Goal: Task Accomplishment & Management: Complete application form

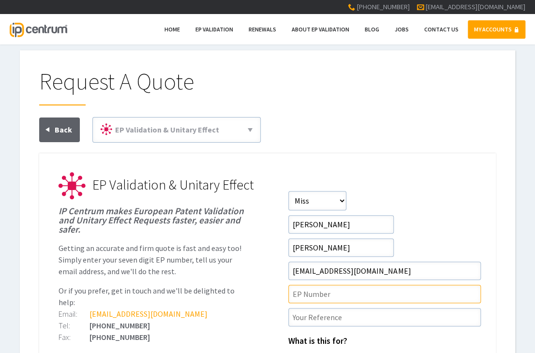
click at [309, 294] on input"] "text" at bounding box center [384, 294] width 192 height 18
paste input"] "4086965"
type input"] "4086965"
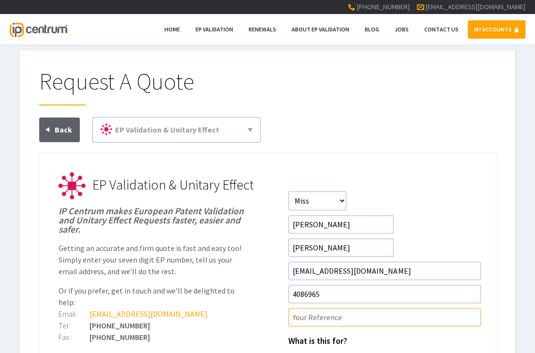
click at [321, 315] on input"] "text" at bounding box center [384, 317] width 192 height 18
type input"] "PCT/91112FR2"
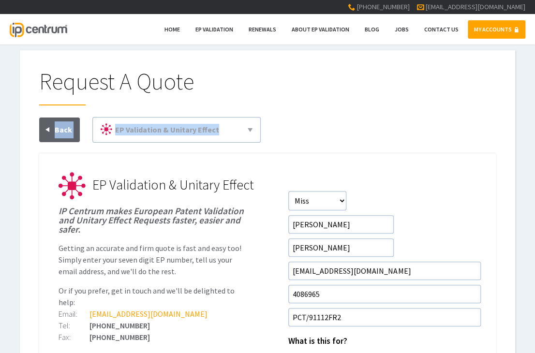
drag, startPoint x: 534, startPoint y: 102, endPoint x: 539, endPoint y: 134, distance: 32.4
click at [534, 134] on html "+44 (0) 207 186 1800 contact@ipcentrum.com MY ACCOUNTS Home EP Validation Renew…" at bounding box center [267, 176] width 535 height 353
click at [452, 211] on form "Salutation Salutation Mr Mrs Miss Ms Dr Other First Name Katie Surname Moore Em…" at bounding box center [382, 349] width 188 height 317
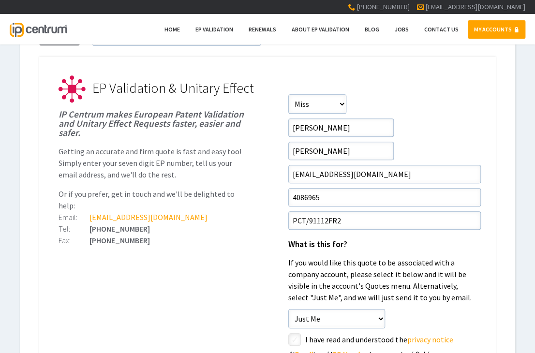
scroll to position [145, 0]
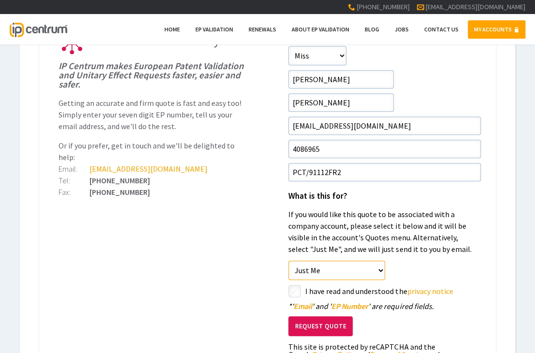
click at [348, 264] on select"] "Just Me Venner Shipley LLP Venner Shipley LLP - Alphabet" at bounding box center [336, 270] width 97 height 19
select select"] "2151"
click at [288, 261] on select"] "Just Me Venner Shipley LLP Venner Shipley LLP - Alphabet" at bounding box center [336, 270] width 97 height 19
click at [314, 290] on input"] "checkbox" at bounding box center [382, 292] width 184 height 12
checkbox input"] "true"
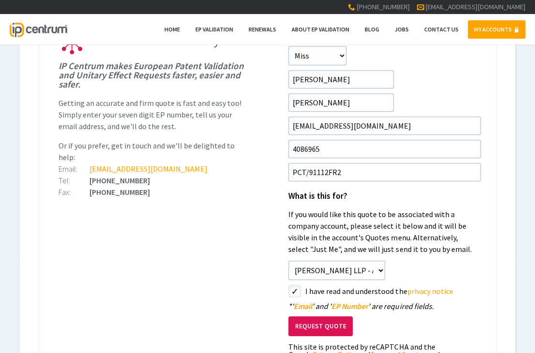
click at [309, 324] on button "Request Quote" at bounding box center [320, 326] width 64 height 20
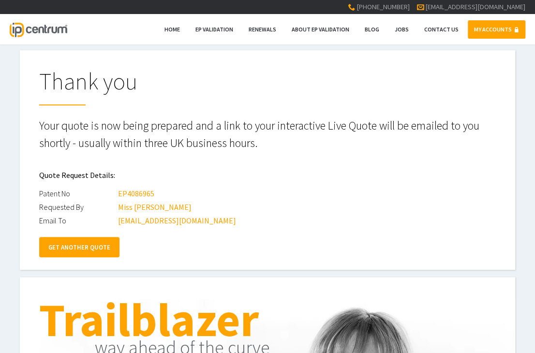
click at [74, 252] on link "GET ANOTHER QUOTE" at bounding box center [79, 247] width 80 height 20
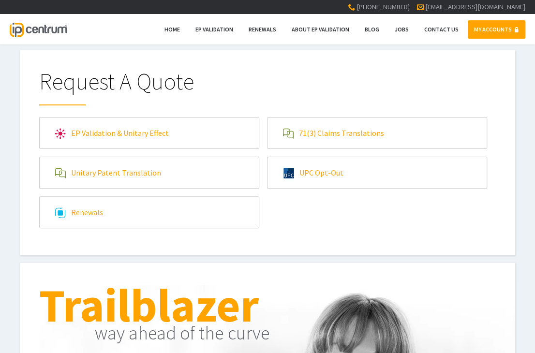
click at [84, 127] on link "EP Validation & Unitary Effect" at bounding box center [149, 133] width 219 height 31
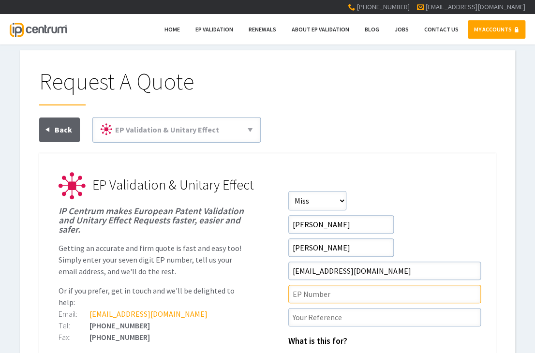
click at [311, 300] on input"] "text" at bounding box center [384, 294] width 192 height 18
paste input"] "4445335"
type input"] "4445335"
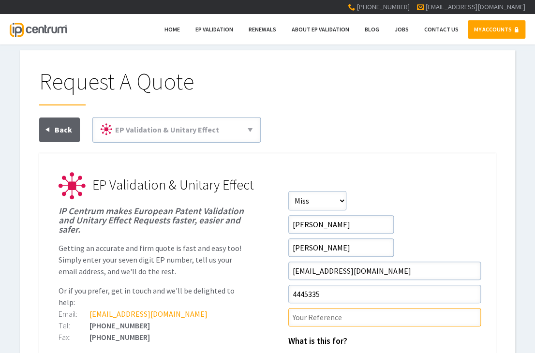
click at [313, 315] on input"] "text" at bounding box center [384, 317] width 192 height 18
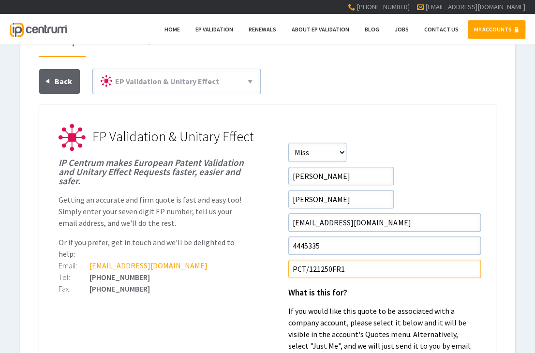
scroll to position [145, 0]
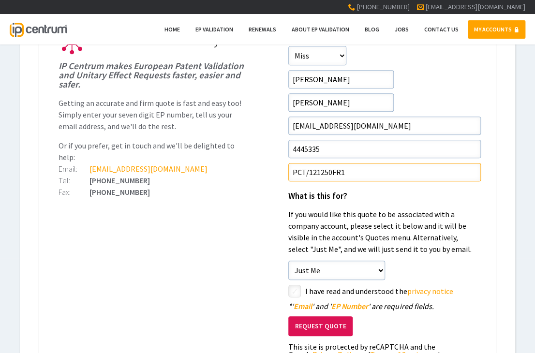
type input"] "PCT/121250FR1"
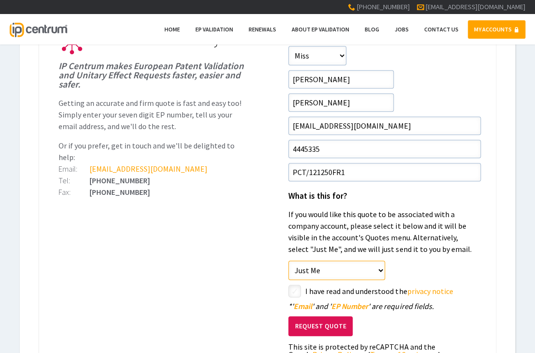
click at [311, 271] on select"] "Just Me Venner Shipley LLP Venner Shipley LLP - Alphabet" at bounding box center [336, 270] width 97 height 19
select select"] "2151"
click at [288, 261] on select"] "Just Me Venner Shipley LLP Venner Shipley LLP - Alphabet" at bounding box center [336, 270] width 97 height 19
click at [293, 287] on input"] "checkbox" at bounding box center [382, 292] width 184 height 12
checkbox input"] "true"
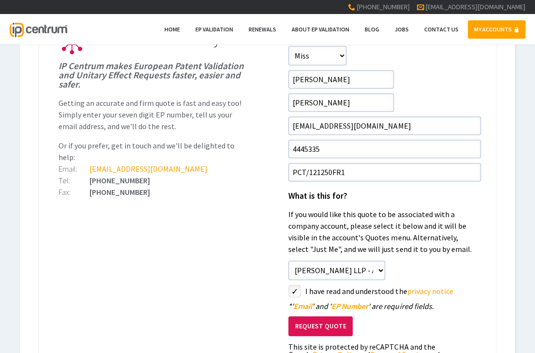
click at [319, 325] on button "Request Quote" at bounding box center [320, 326] width 64 height 20
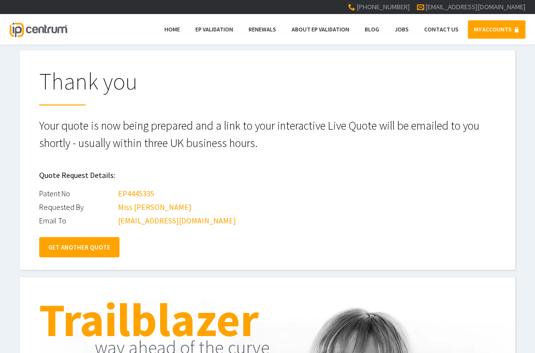
click at [74, 247] on link "GET ANOTHER QUOTE" at bounding box center [79, 247] width 80 height 20
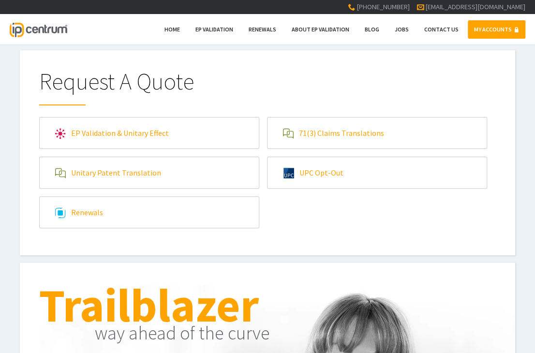
click at [176, 136] on link "EP Validation & Unitary Effect" at bounding box center [149, 133] width 219 height 31
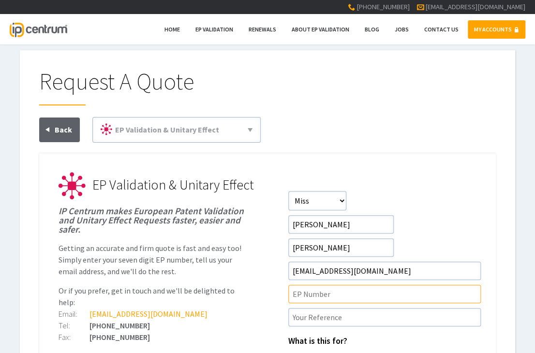
click at [314, 293] on input"] "text" at bounding box center [384, 294] width 192 height 18
paste input"] "3926552"
type input"] "3926552"
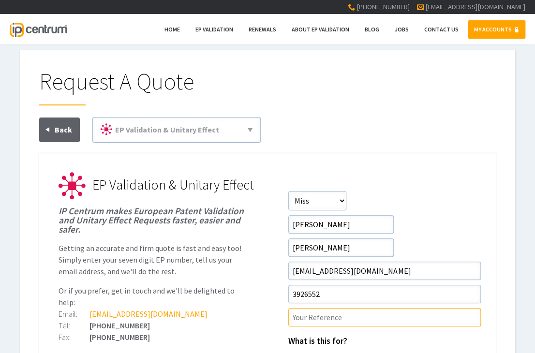
click at [313, 314] on input"] "text" at bounding box center [384, 317] width 192 height 18
click at [290, 313] on input"] "86509FR2" at bounding box center [384, 317] width 192 height 18
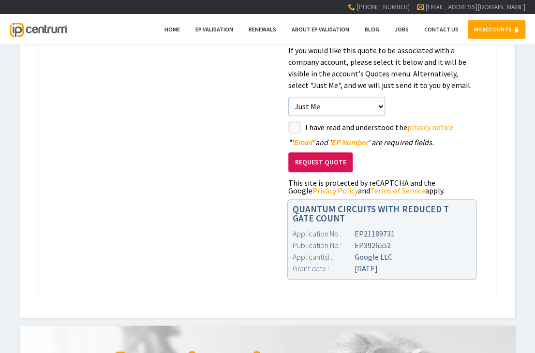
type input"] "PCT/TBF/86509FR2"
click at [294, 126] on input"] "checkbox" at bounding box center [382, 128] width 184 height 12
checkbox input"] "true"
click at [304, 103] on select"] "Just Me [PERSON_NAME] LLP [PERSON_NAME] LLP - Alphabet" at bounding box center [336, 106] width 97 height 19
select select"] "2151"
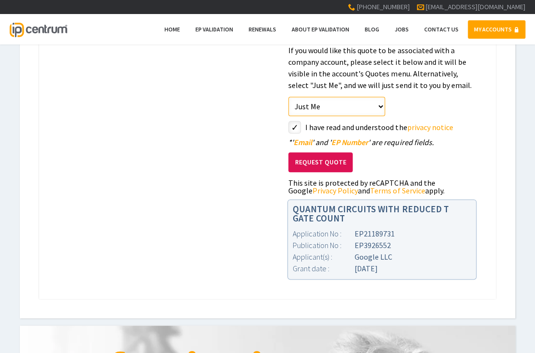
click at [288, 97] on select"] "Just Me [PERSON_NAME] LLP [PERSON_NAME] LLP - Alphabet" at bounding box center [336, 106] width 97 height 19
click at [322, 163] on button "Request Quote" at bounding box center [320, 162] width 64 height 20
